Goal: Information Seeking & Learning: Learn about a topic

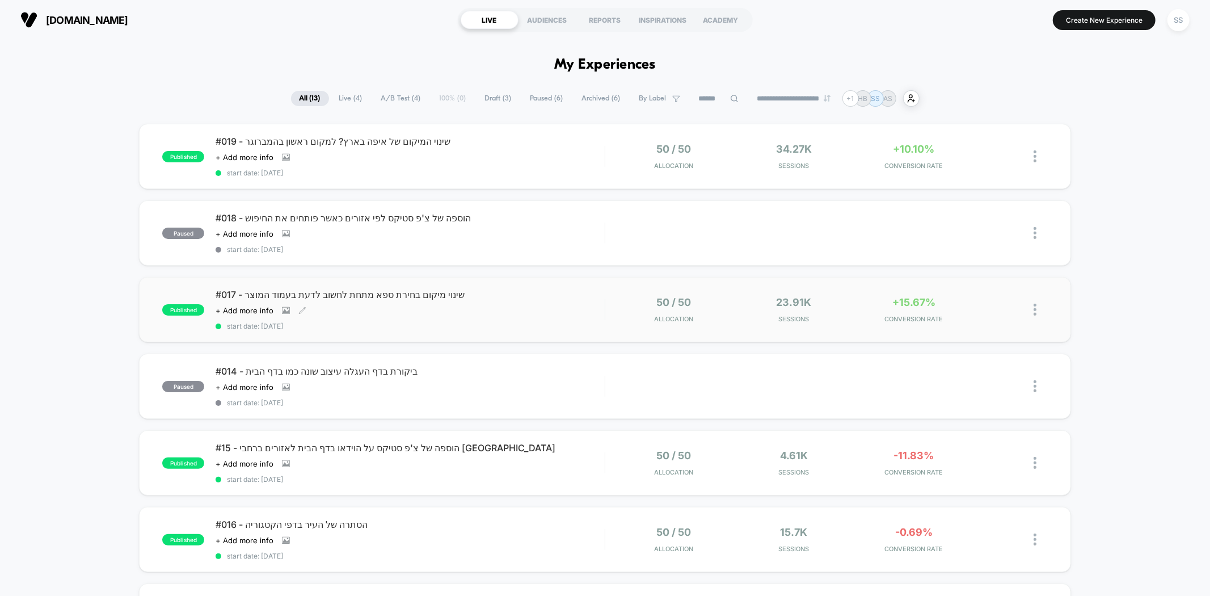
click at [381, 303] on div "#017 - שינוי מיקום בחירת ספא מתחת לחשוב לדעת בעמוד המוצר Click to view images C…" at bounding box center [410, 309] width 389 height 41
click at [430, 157] on div "Click to view images Click to edit experience details + Add more info" at bounding box center [352, 157] width 272 height 9
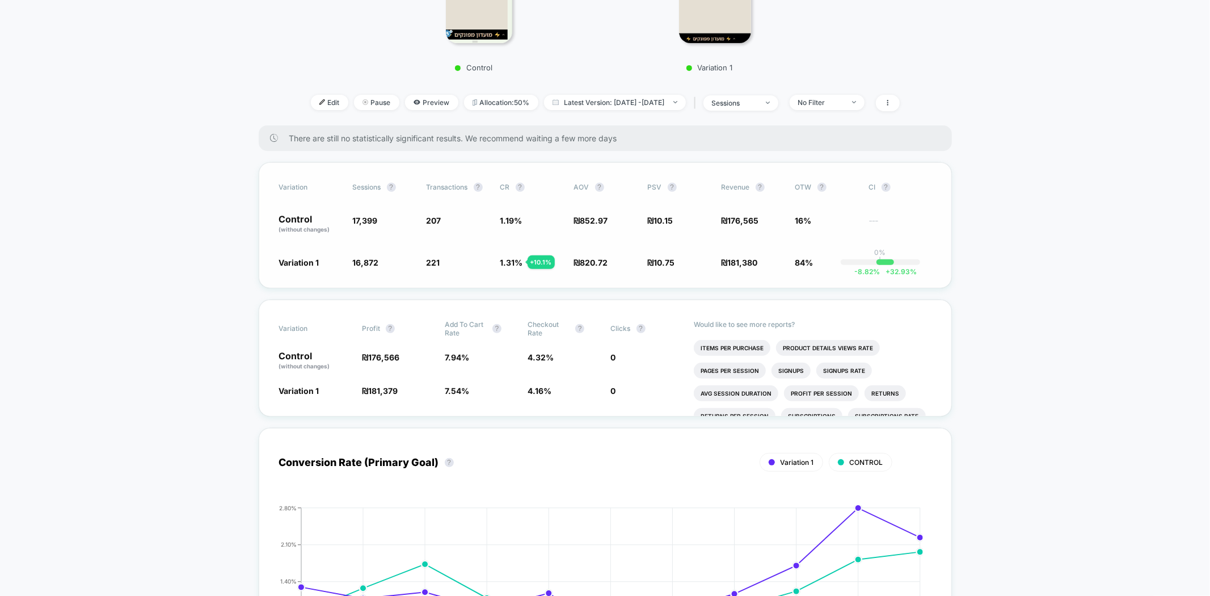
scroll to position [189, 0]
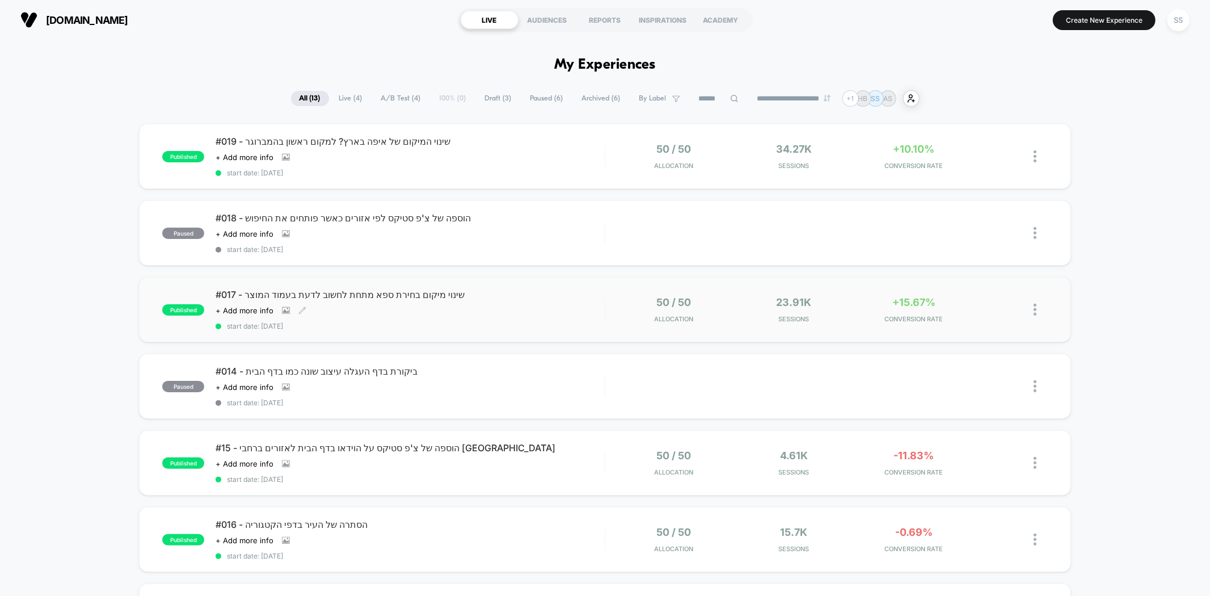
click at [374, 293] on span "#017 - שינוי מיקום בחירת ספא מתחת לחשוב לדעת בעמוד המוצר" at bounding box center [410, 294] width 389 height 11
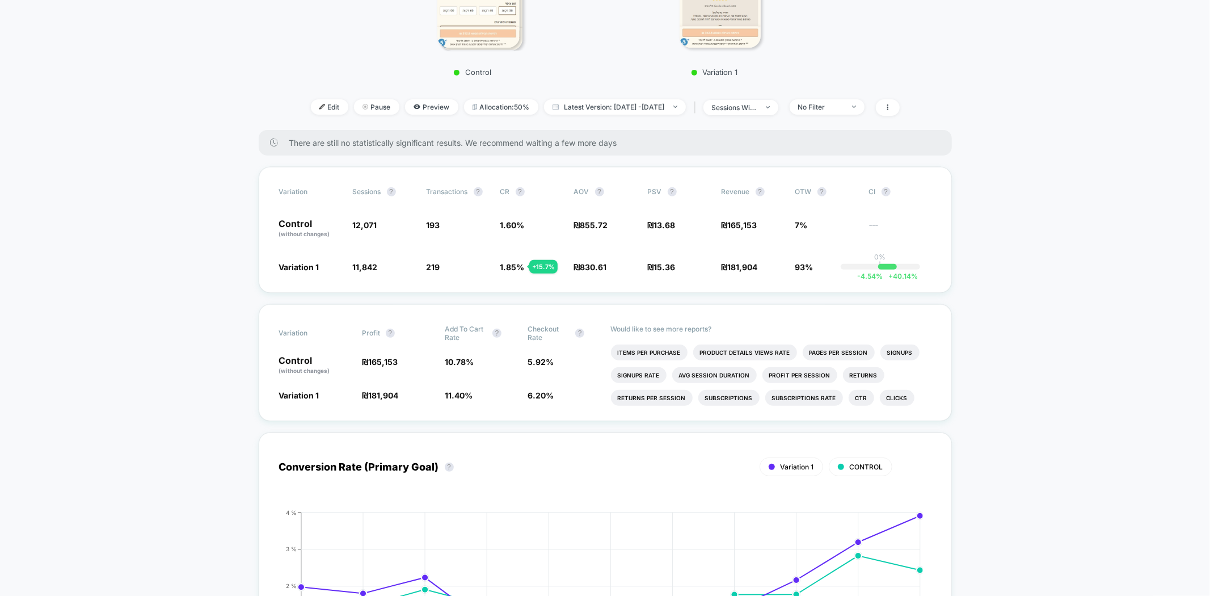
scroll to position [630, 0]
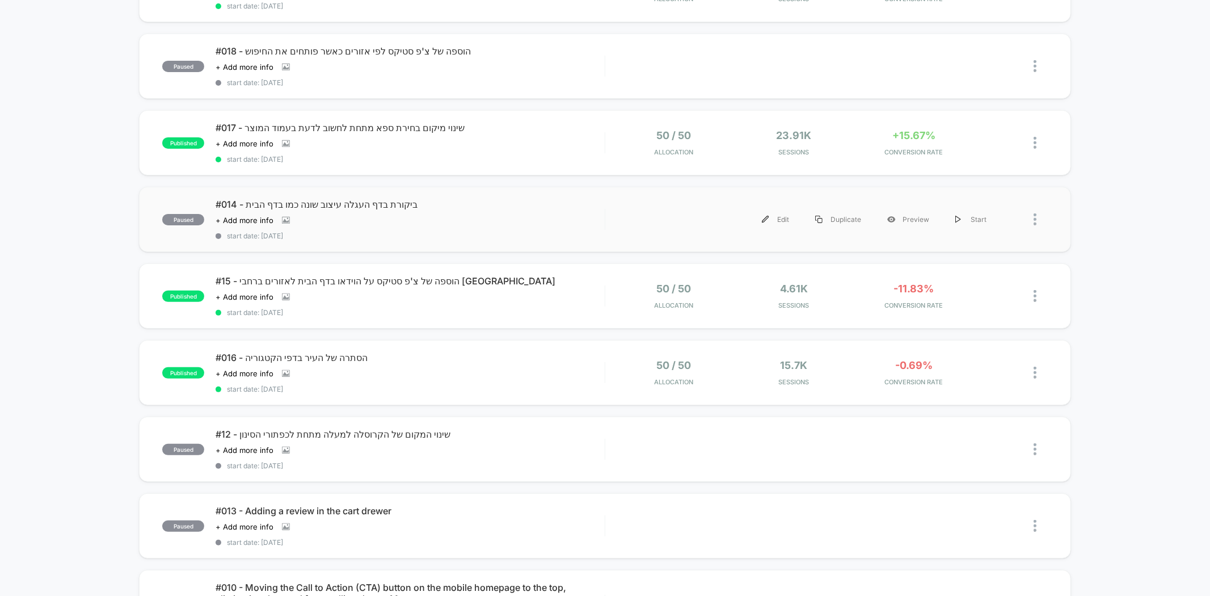
scroll to position [189, 0]
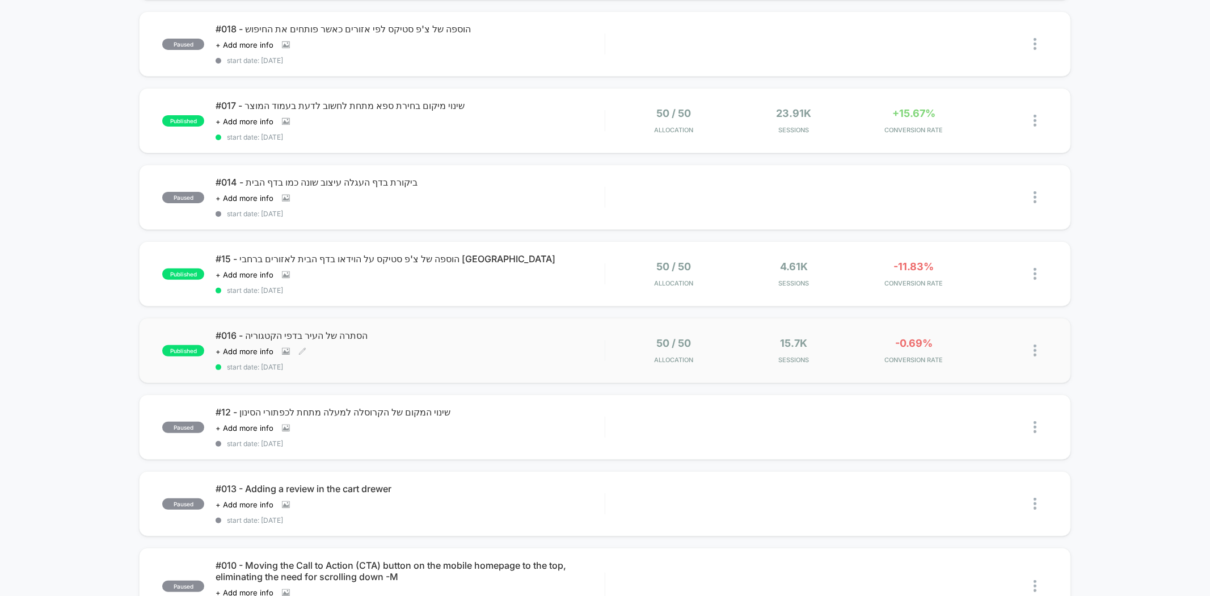
click at [370, 341] on div "#016 - הסתרה של העיר בדפי הקטגוריה Click to view images Click to edit experienc…" at bounding box center [410, 350] width 389 height 41
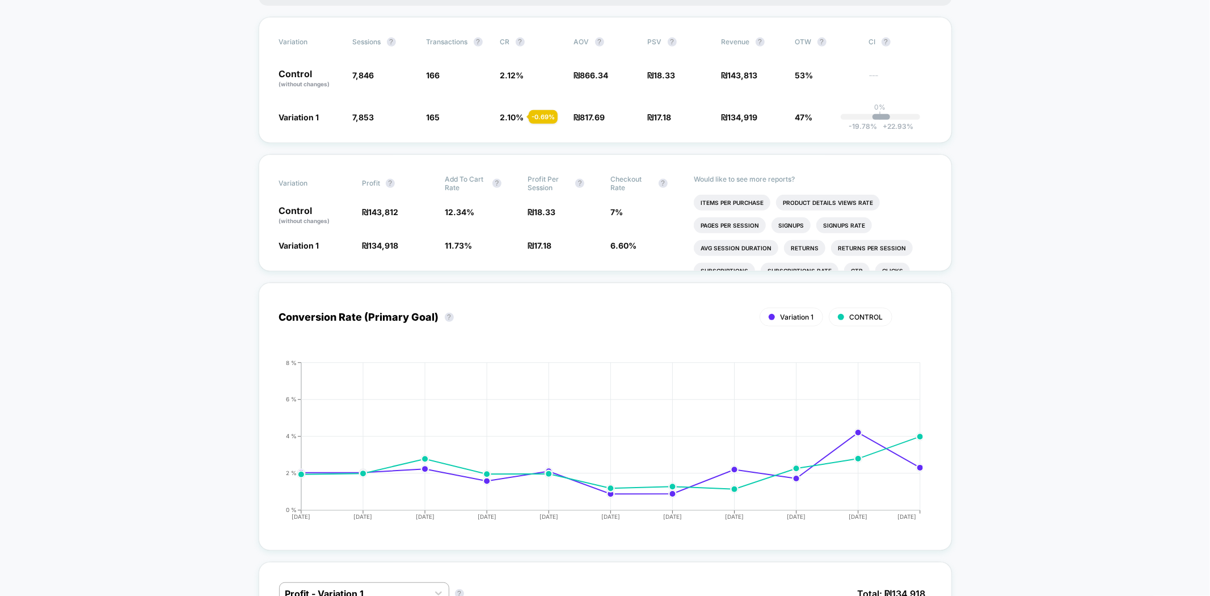
scroll to position [567, 0]
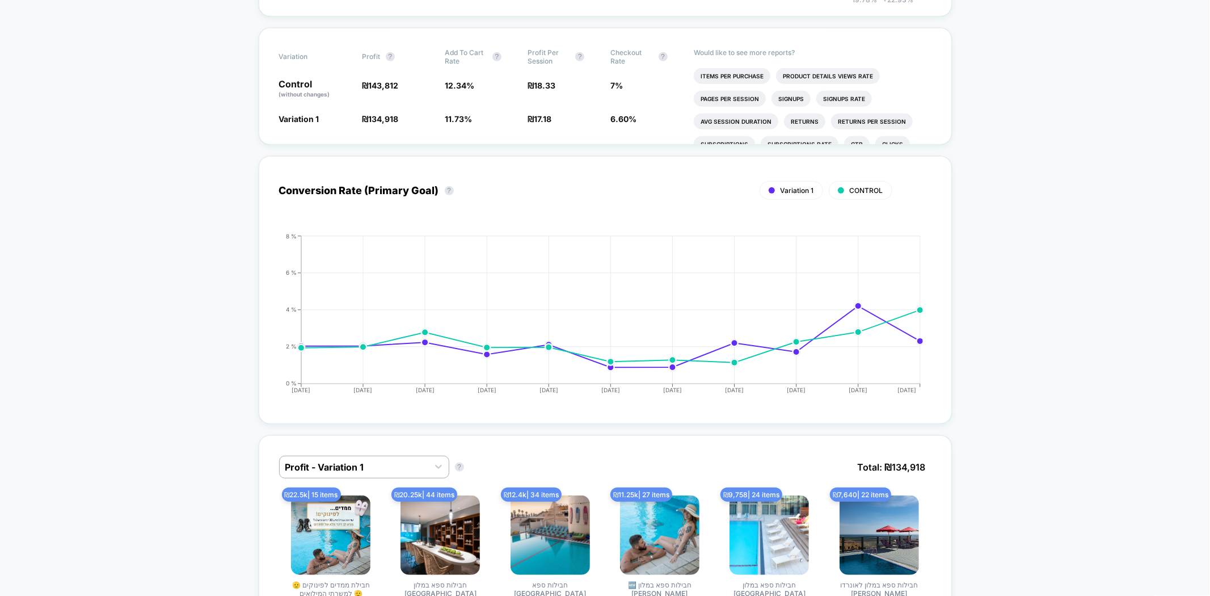
drag, startPoint x: 1173, startPoint y: 0, endPoint x: 1157, endPoint y: 149, distance: 150.0
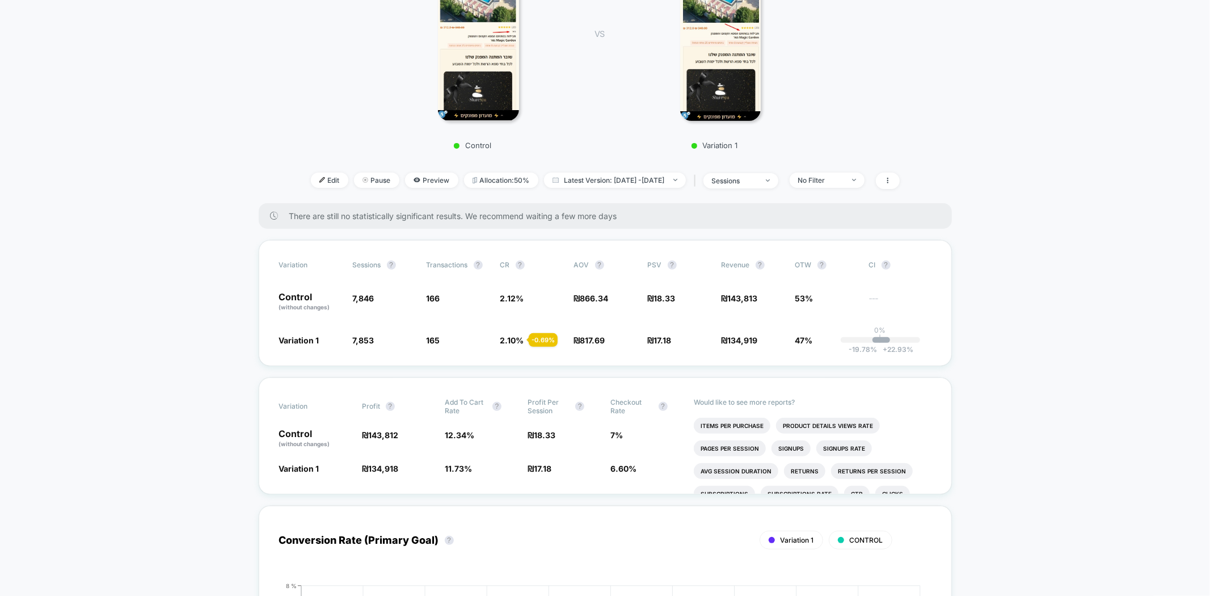
scroll to position [189, 0]
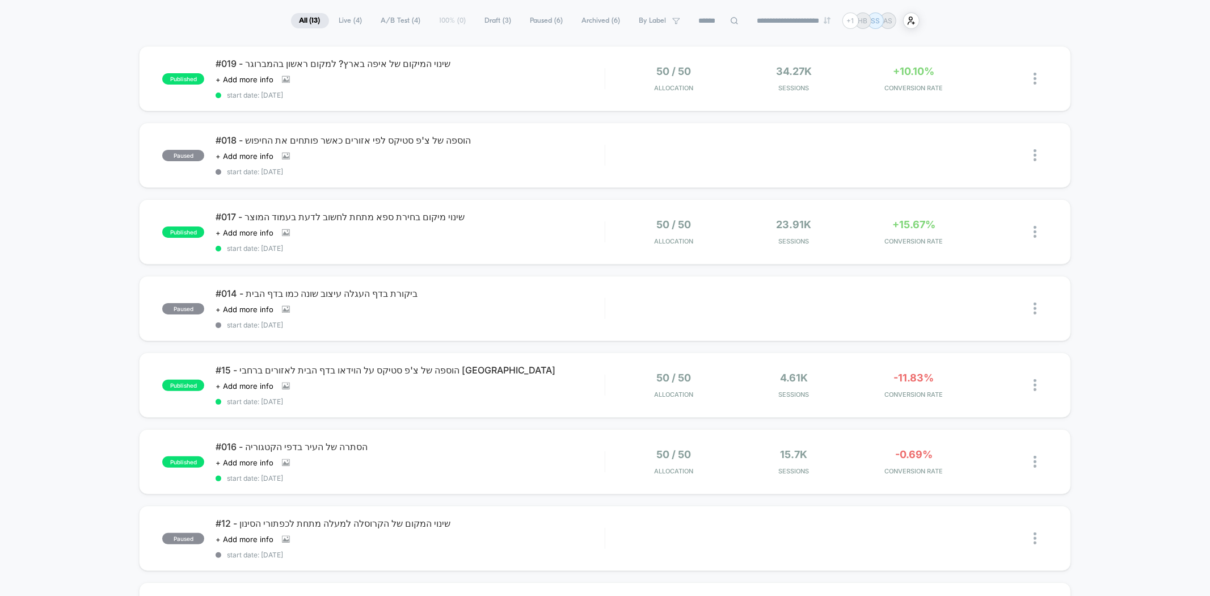
scroll to position [189, 0]
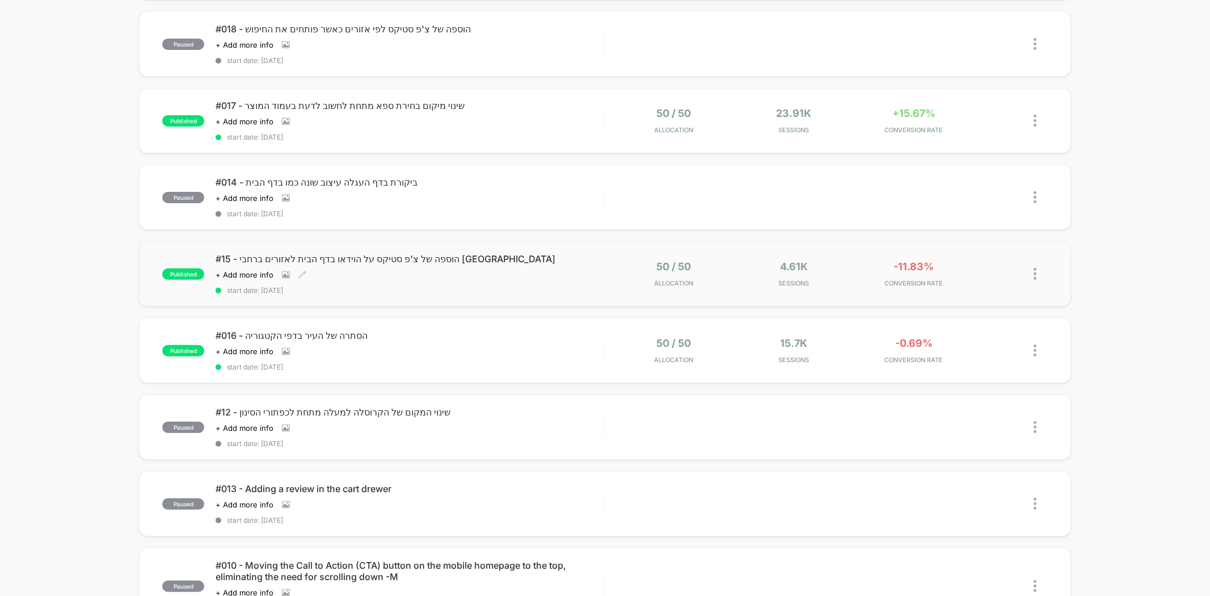
click at [382, 260] on span "#15 - הוספה של צ'פ סטיקס על הוידאו בדף הבית לאזורים ברחבי [GEOGRAPHIC_DATA]" at bounding box center [410, 258] width 389 height 11
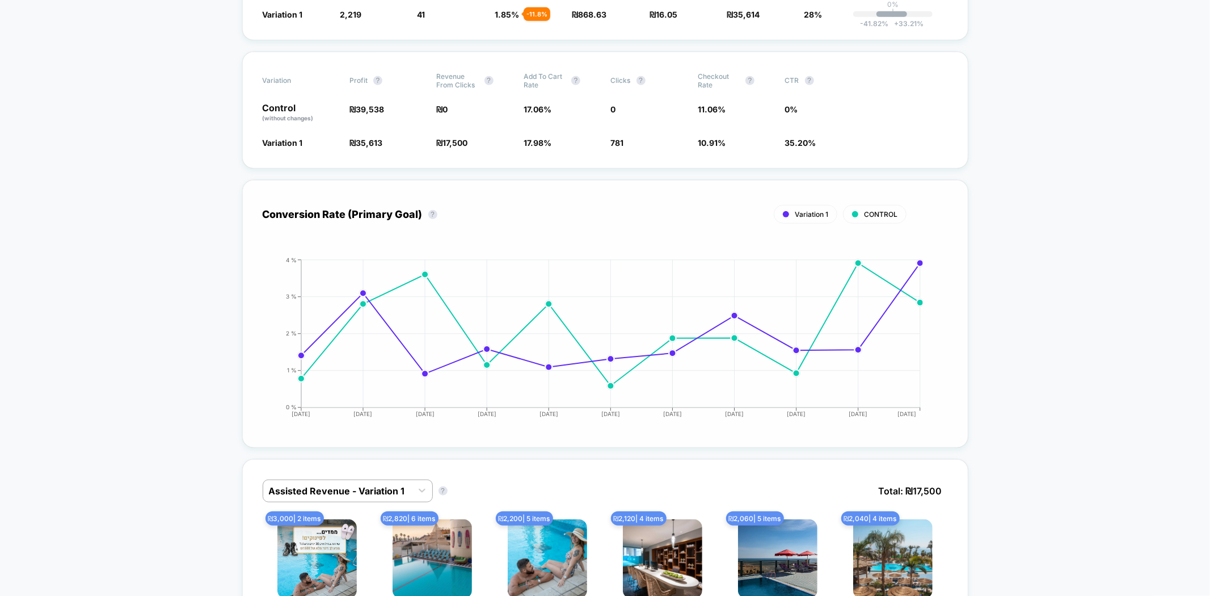
scroll to position [252, 0]
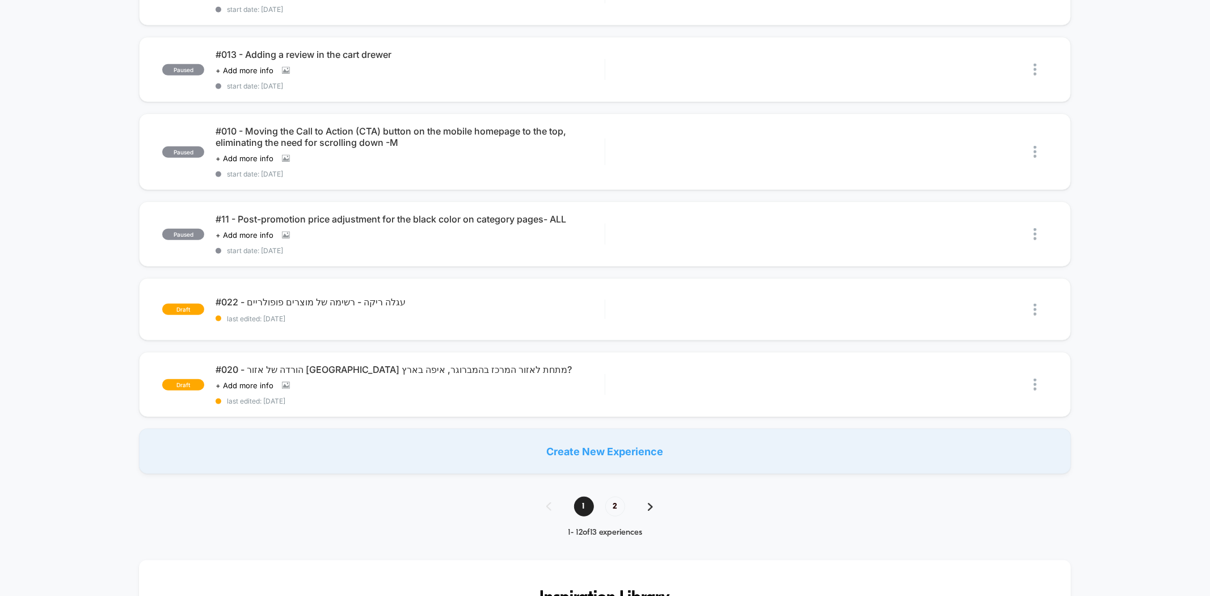
scroll to position [630, 0]
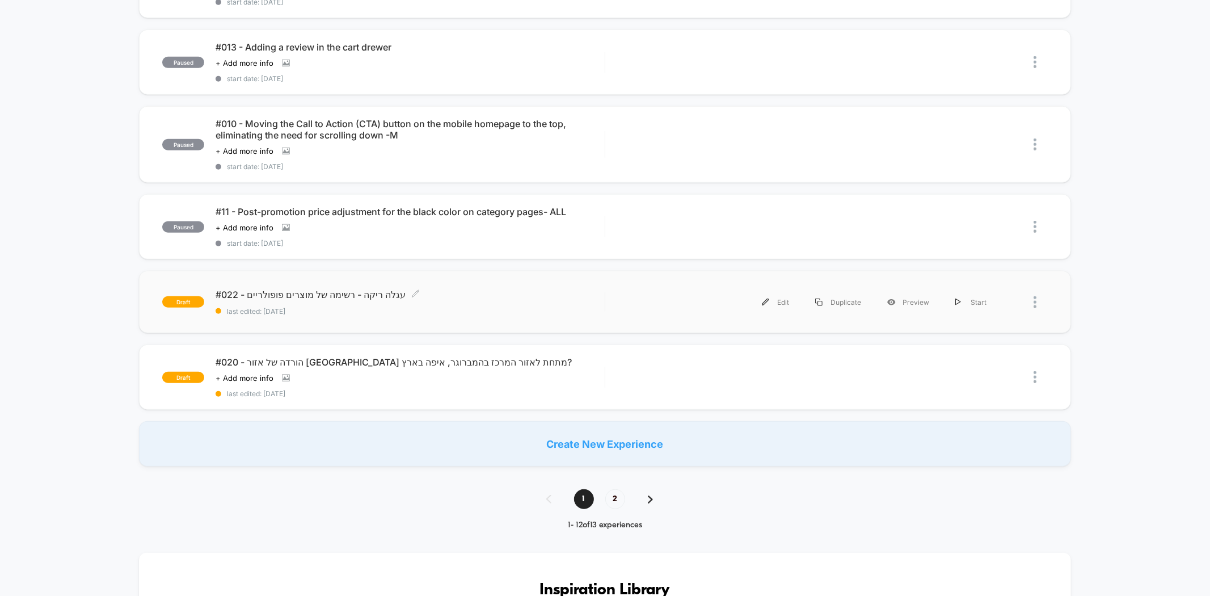
click at [421, 296] on div "#022 - עגלה ריקה - רשימה של מוצרים פופולריים Click to edit experience details C…" at bounding box center [410, 302] width 389 height 27
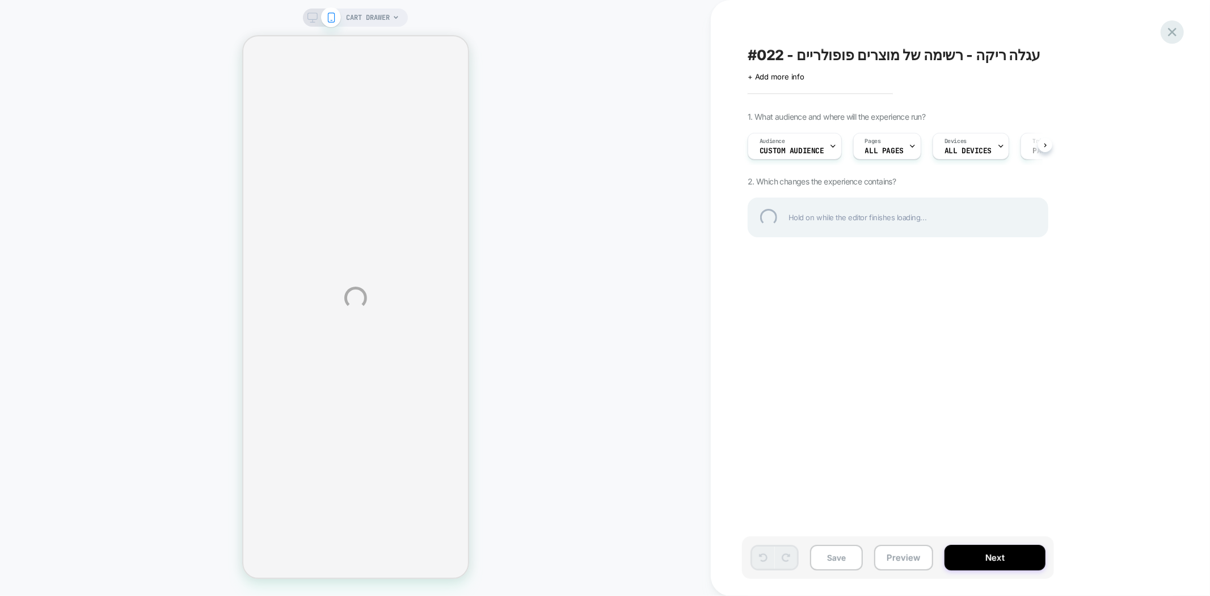
click at [1176, 31] on div at bounding box center [1171, 31] width 23 height 23
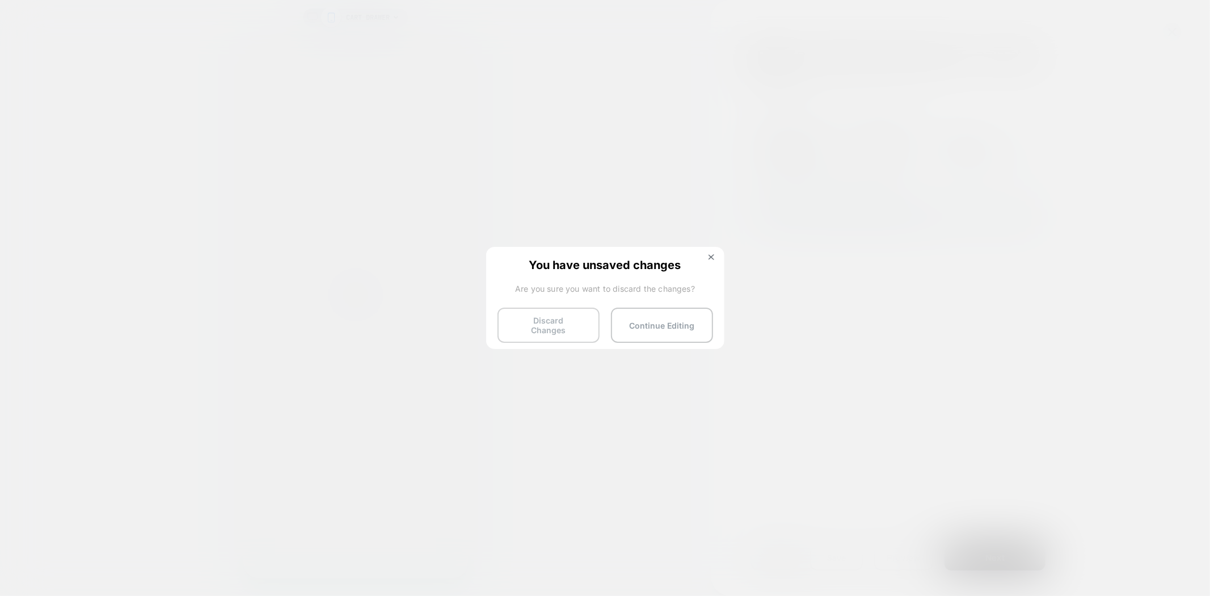
click at [540, 322] on button "Discard Changes" at bounding box center [548, 324] width 102 height 35
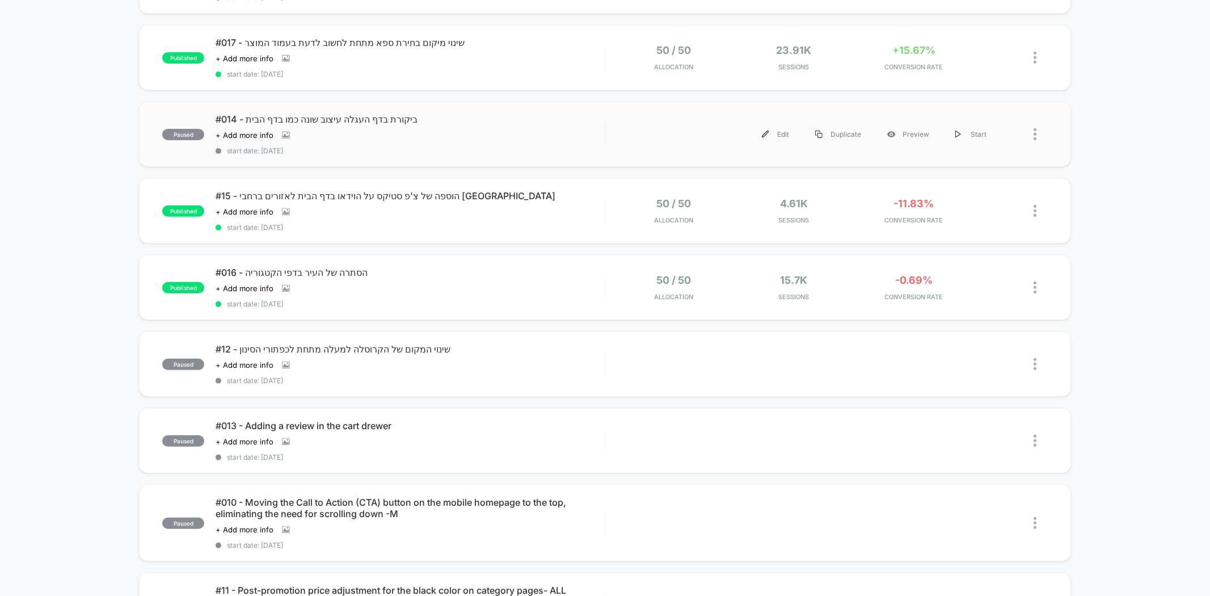
scroll to position [756, 0]
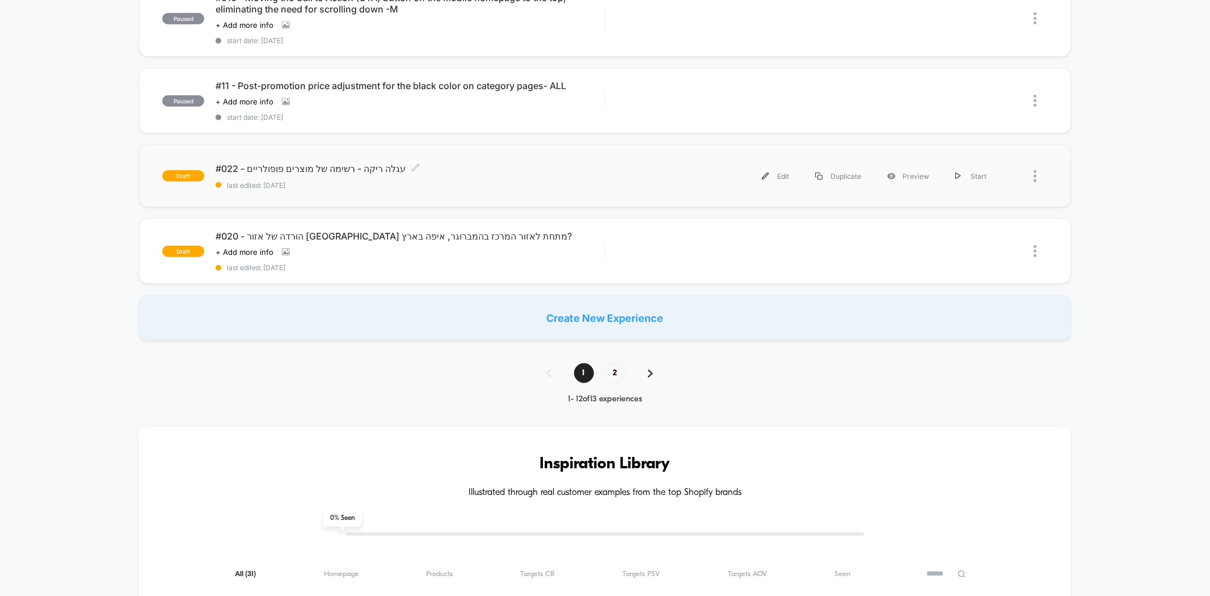
click at [200, 170] on span "draft" at bounding box center [183, 175] width 42 height 11
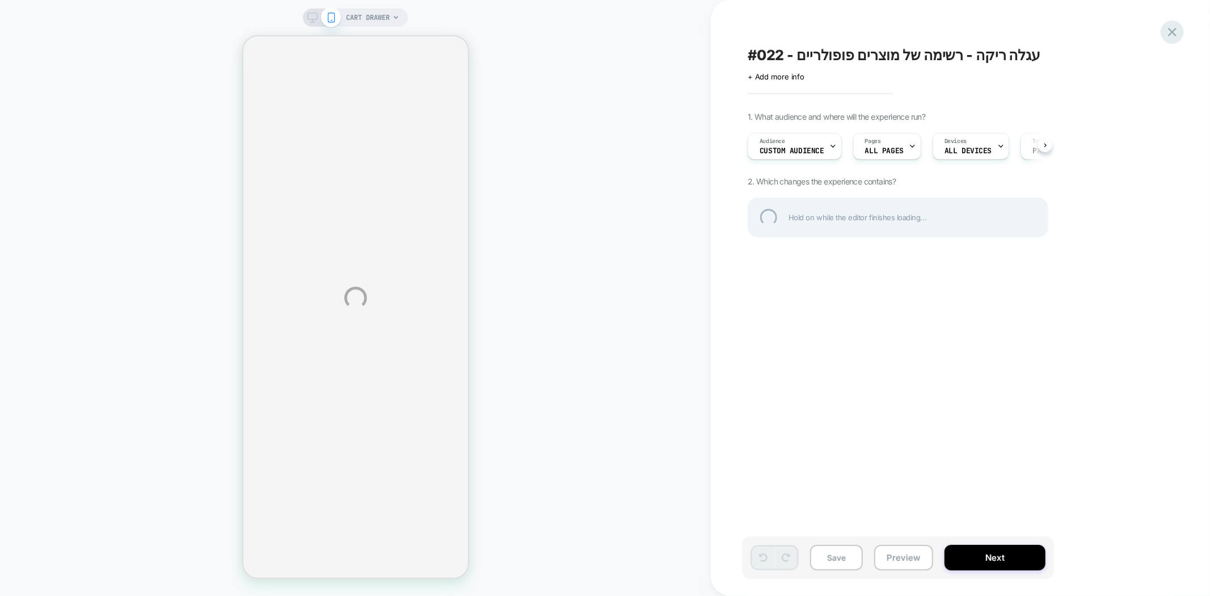
click at [1168, 39] on div at bounding box center [1171, 31] width 23 height 23
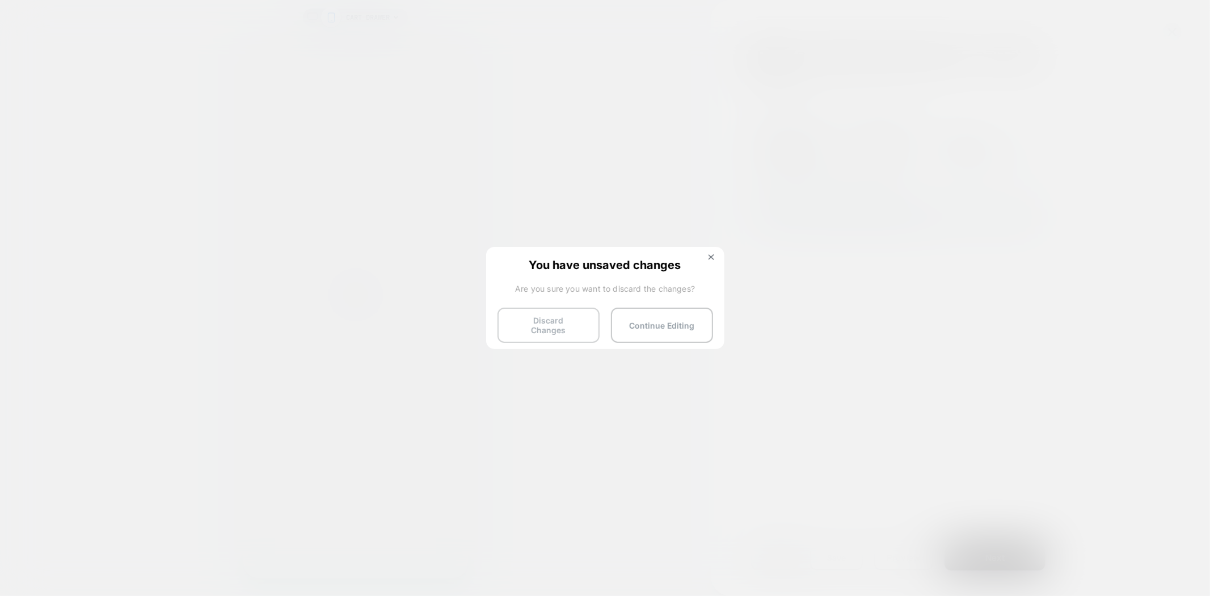
click at [551, 319] on button "Discard Changes" at bounding box center [548, 324] width 102 height 35
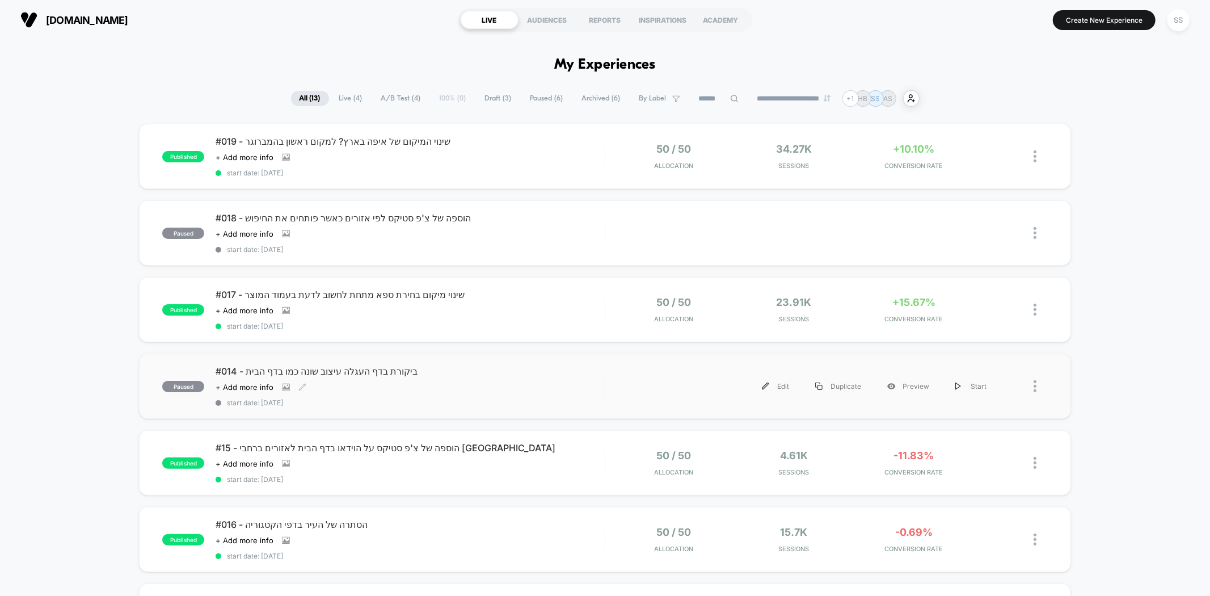
click at [336, 373] on span "#014 - ביקורת בדף העגלה עיצוב שונה כמו בדף הבית" at bounding box center [410, 370] width 389 height 11
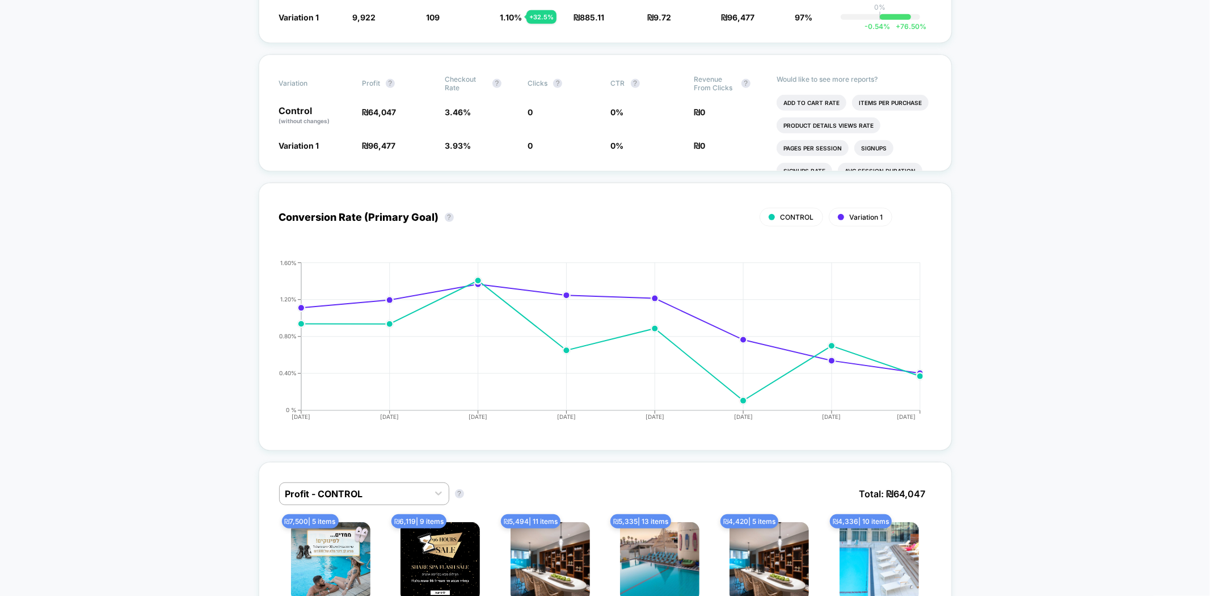
scroll to position [567, 0]
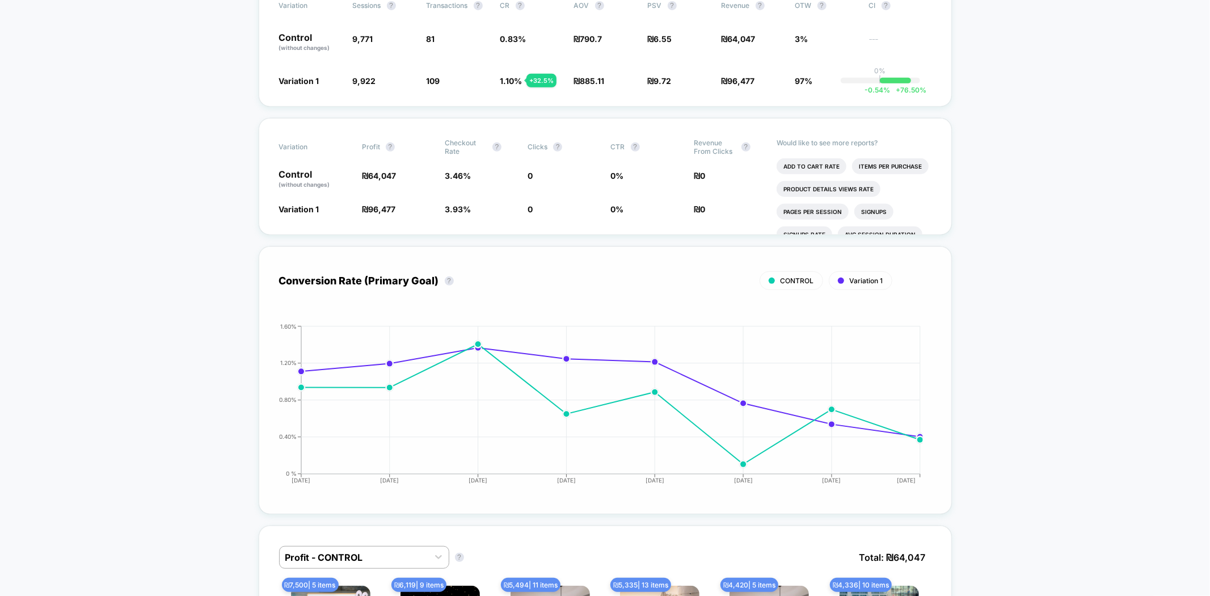
scroll to position [441, 0]
